Goal: Browse casually: Explore the website without a specific task or goal

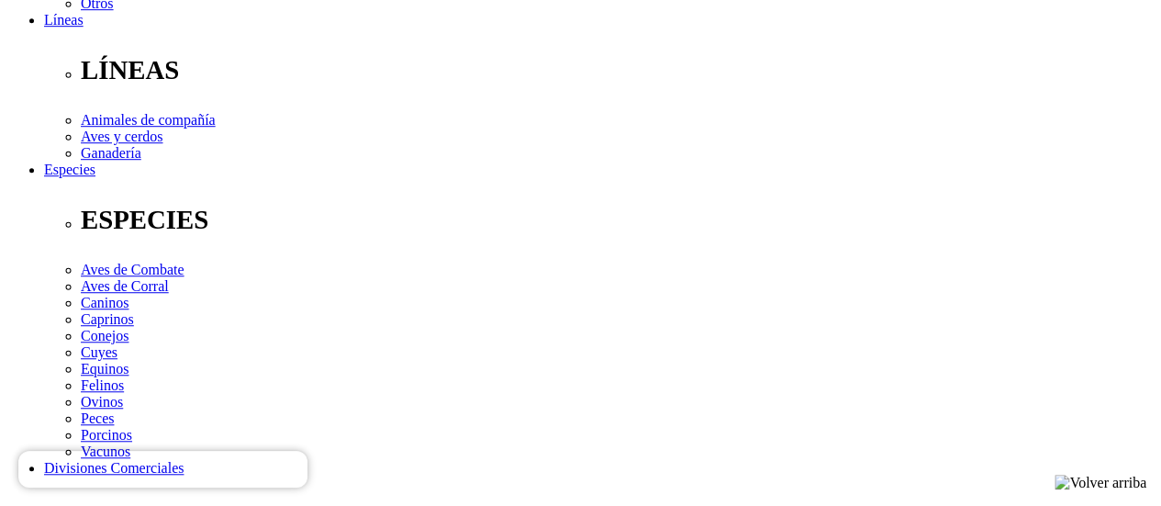
scroll to position [734, 0]
